Goal: Task Accomplishment & Management: Use online tool/utility

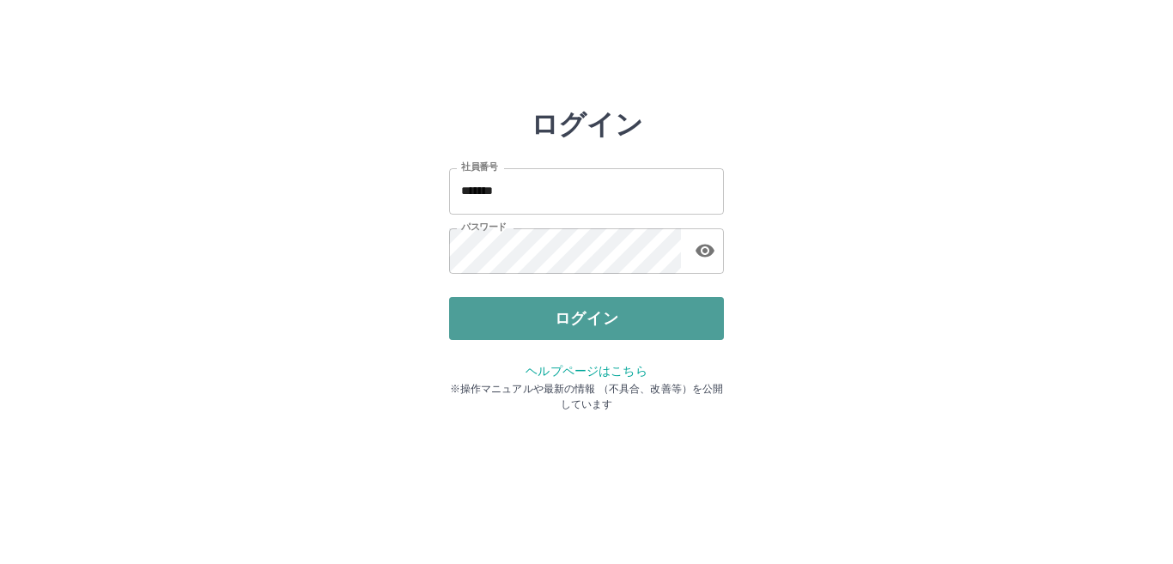
click at [595, 314] on button "ログイン" at bounding box center [586, 318] width 275 height 43
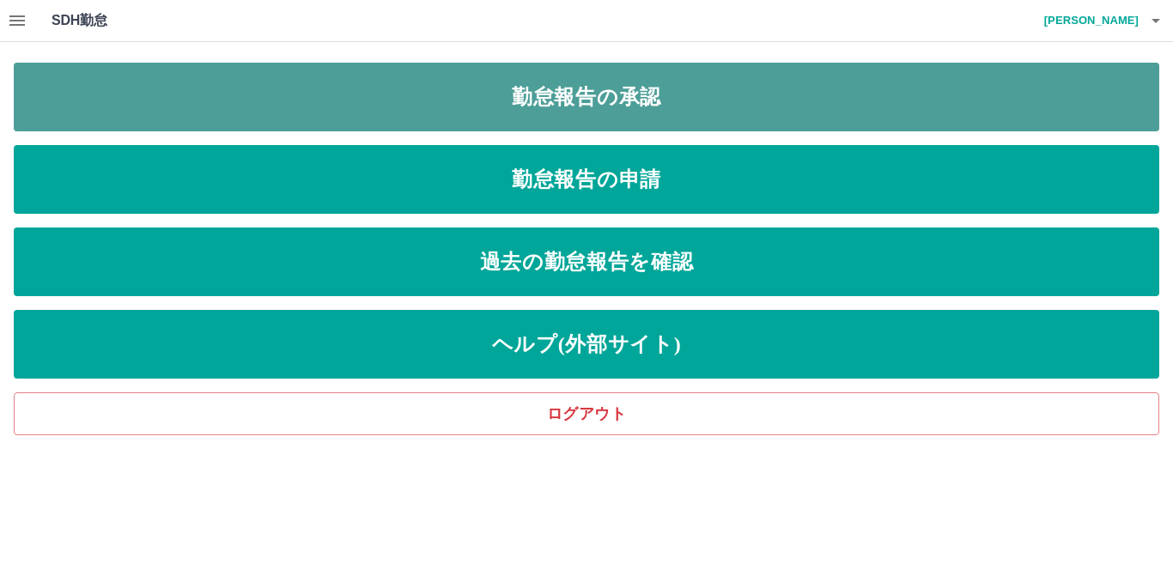
click at [593, 94] on link "勤怠報告の承認" at bounding box center [586, 97] width 1145 height 69
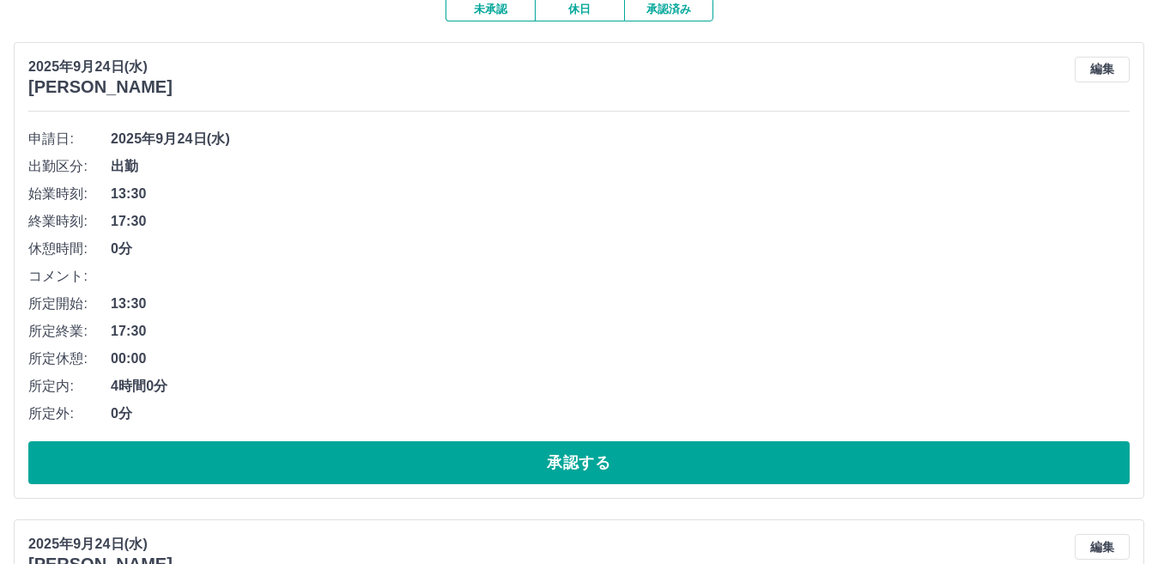
scroll to position [172, 0]
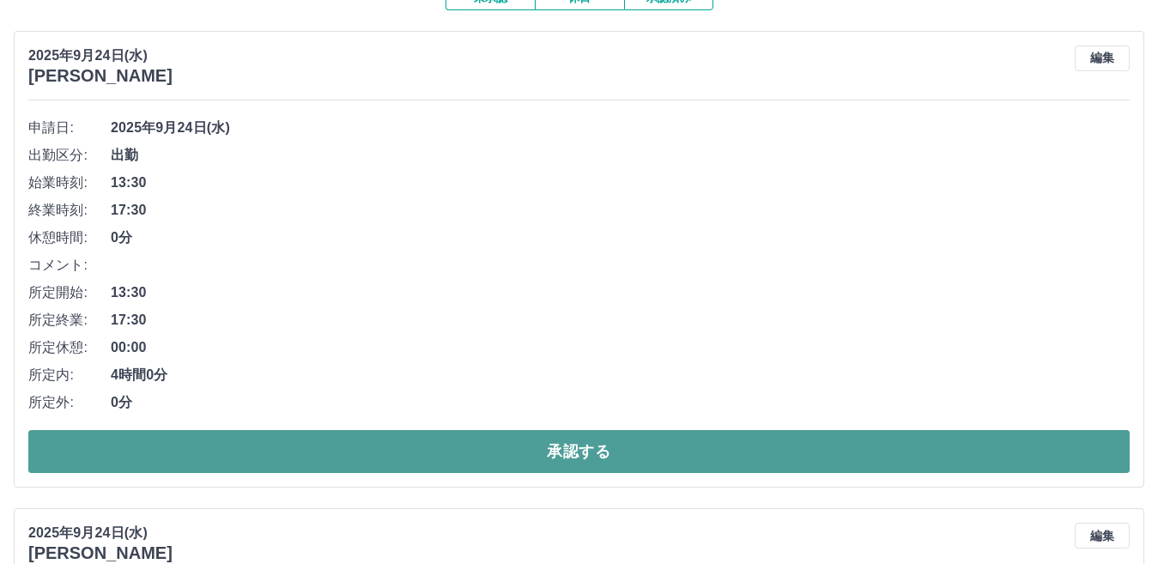
click at [550, 448] on button "承認する" at bounding box center [578, 451] width 1101 height 43
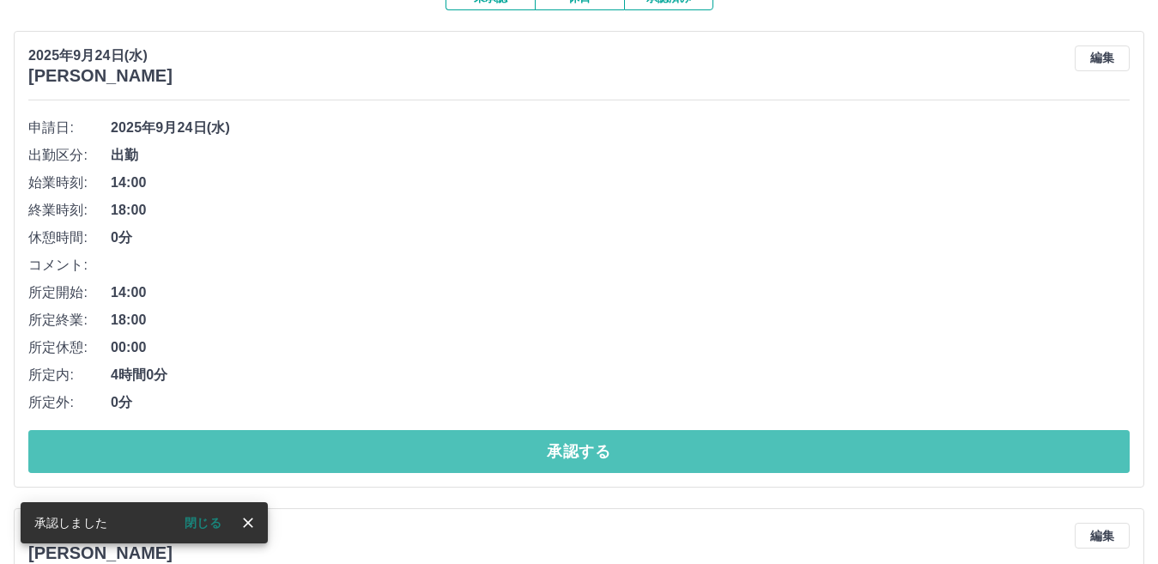
click at [550, 448] on button "承認する" at bounding box center [578, 451] width 1101 height 43
click at [555, 448] on button "承認する" at bounding box center [578, 451] width 1101 height 43
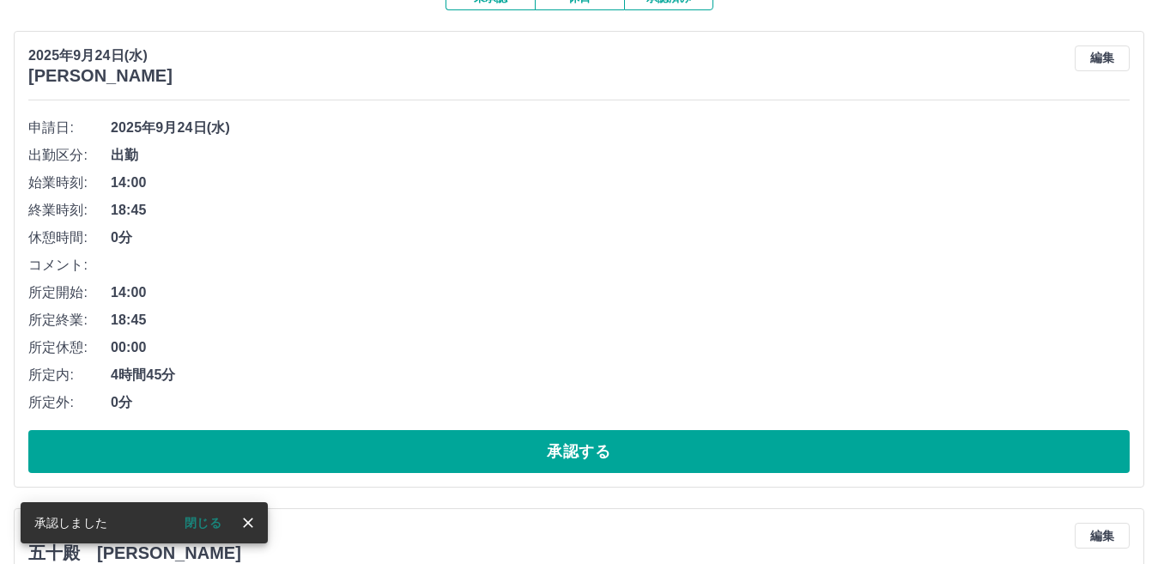
click at [555, 448] on button "承認する" at bounding box center [578, 451] width 1101 height 43
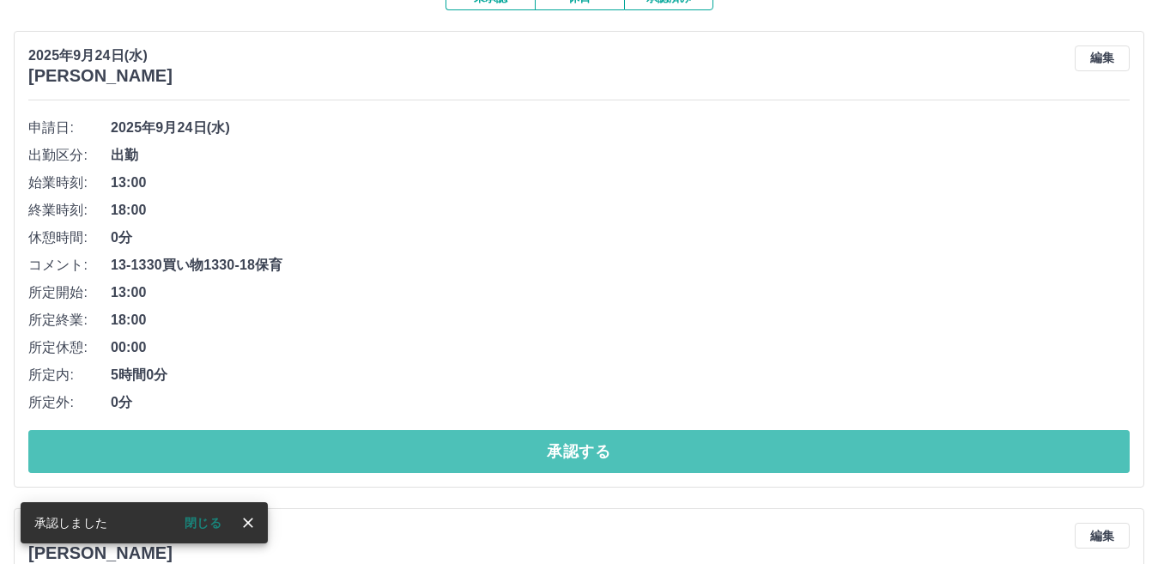
click at [555, 448] on button "承認する" at bounding box center [578, 451] width 1101 height 43
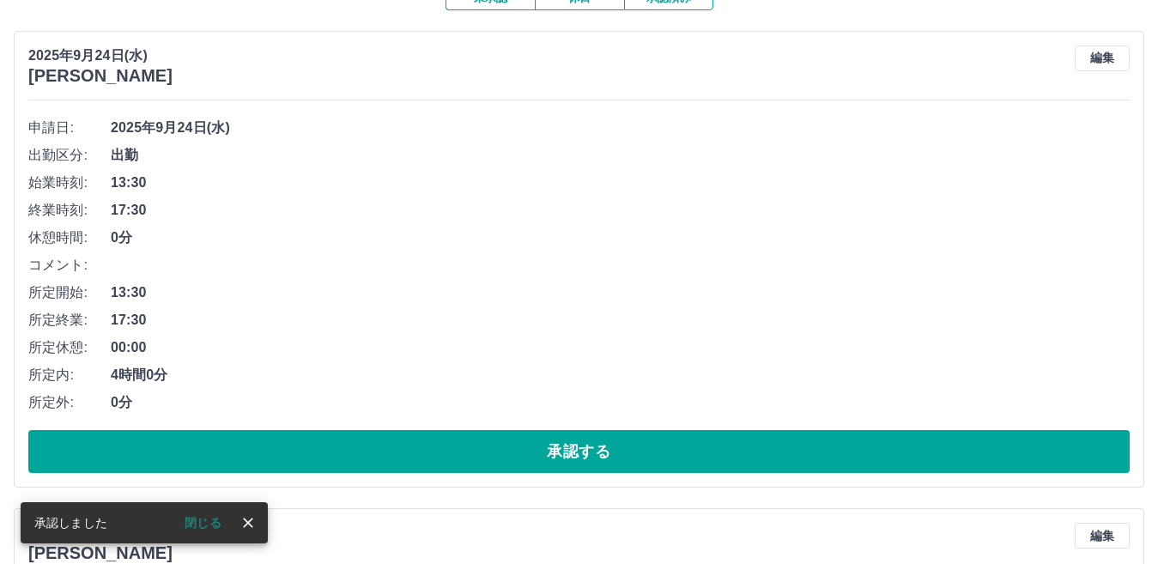
click at [555, 448] on button "承認する" at bounding box center [578, 451] width 1101 height 43
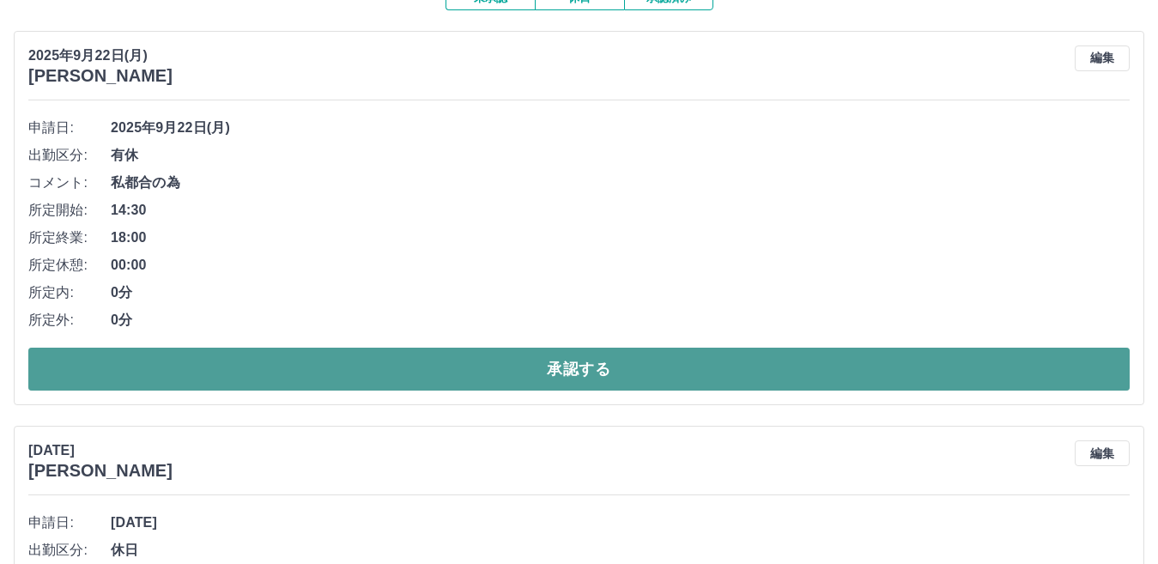
click at [578, 366] on button "承認する" at bounding box center [578, 369] width 1101 height 43
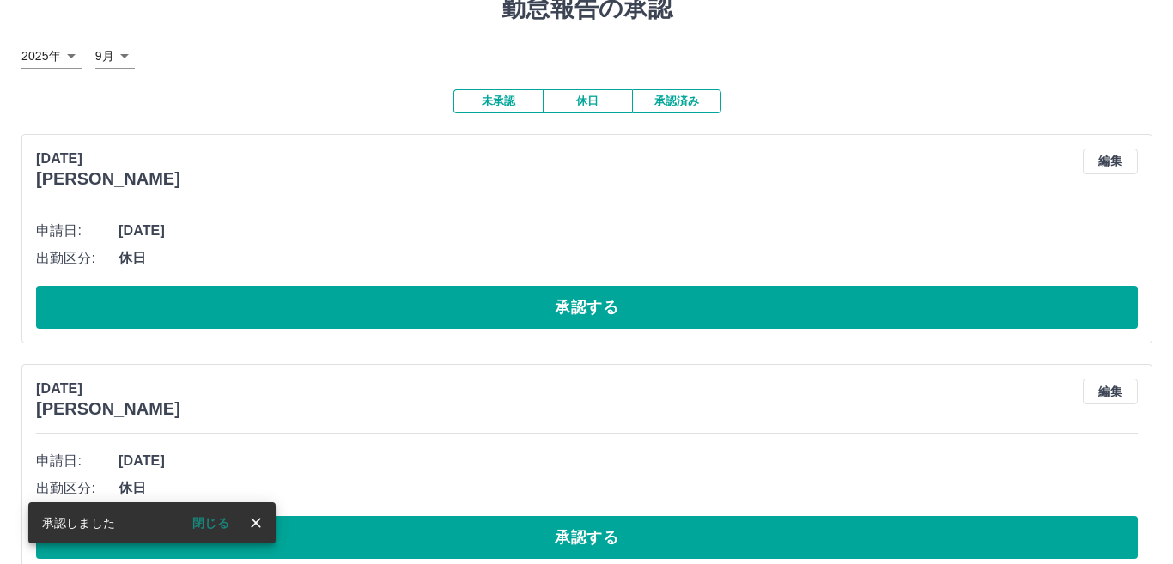
scroll to position [0, 0]
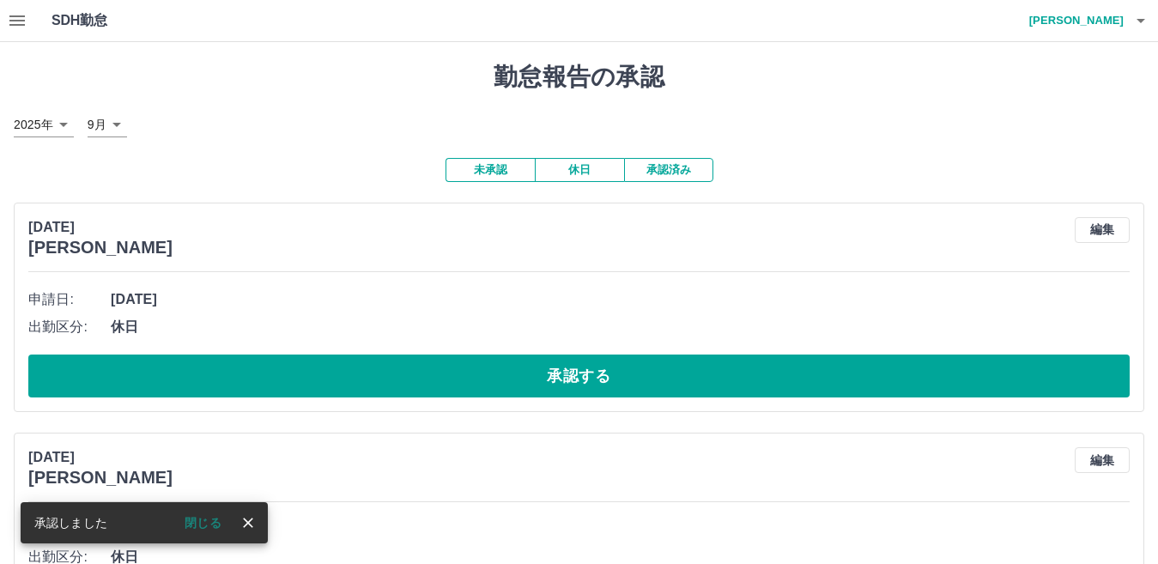
click at [1136, 23] on icon "button" at bounding box center [1141, 20] width 21 height 21
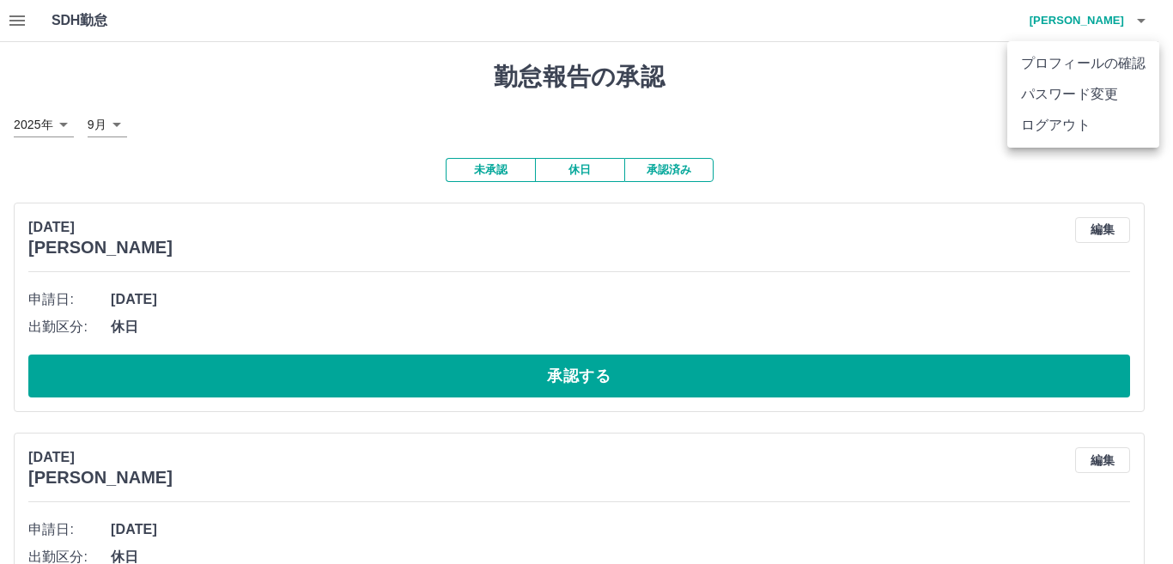
click at [1072, 136] on li "ログアウト" at bounding box center [1083, 125] width 152 height 31
